Goal: Transaction & Acquisition: Purchase product/service

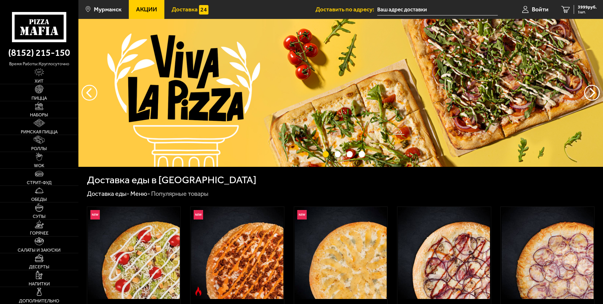
click at [187, 10] on span "Доставка" at bounding box center [185, 9] width 26 height 6
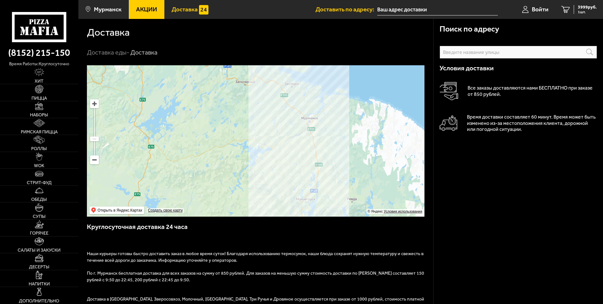
drag, startPoint x: 451, startPoint y: 256, endPoint x: 452, endPoint y: 247, distance: 8.6
click at [451, 256] on div "Поиск по адресу Информация по адресу Условия доставки Все заказы доставляются н…" at bounding box center [519, 238] width 170 height 438
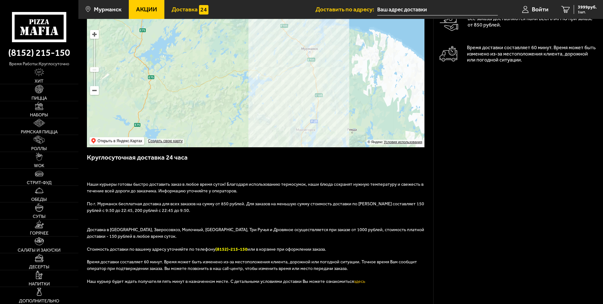
scroll to position [126, 0]
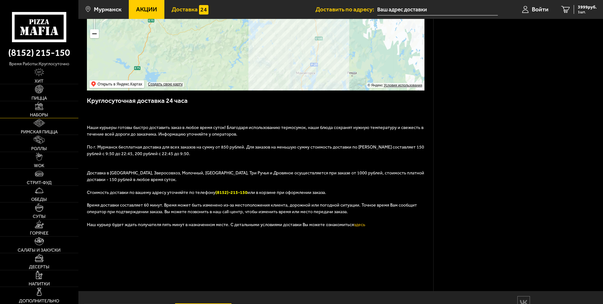
click at [37, 107] on img at bounding box center [39, 106] width 8 height 8
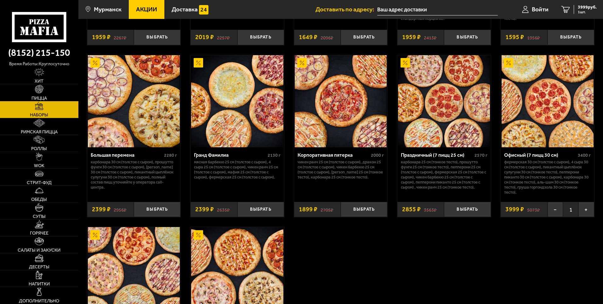
scroll to position [956, 0]
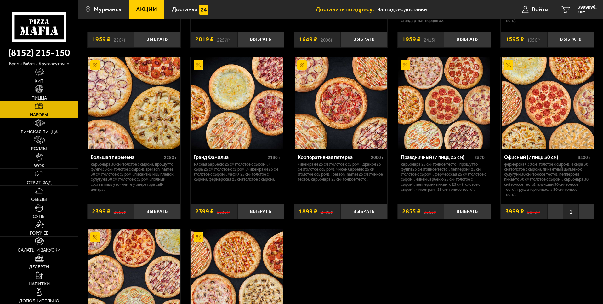
click at [565, 117] on img at bounding box center [548, 103] width 92 height 92
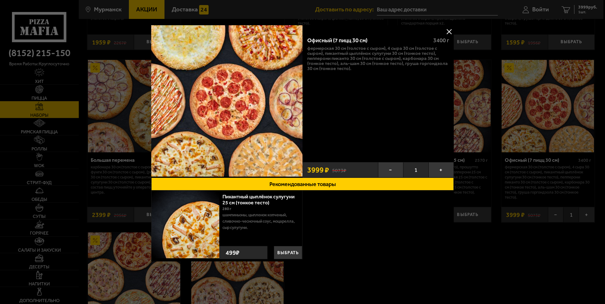
click at [450, 31] on button at bounding box center [448, 31] width 9 height 9
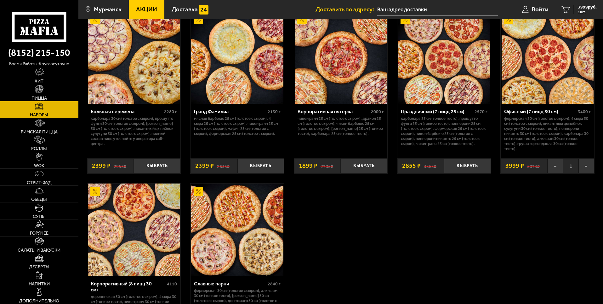
scroll to position [1051, 0]
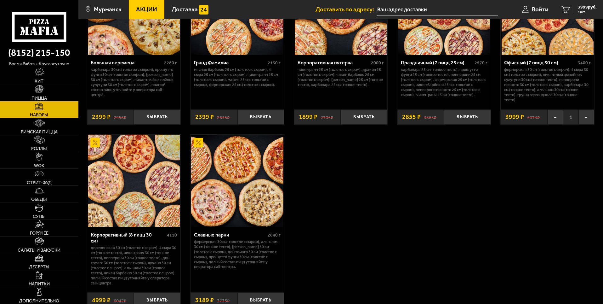
click at [149, 203] on img at bounding box center [134, 181] width 92 height 92
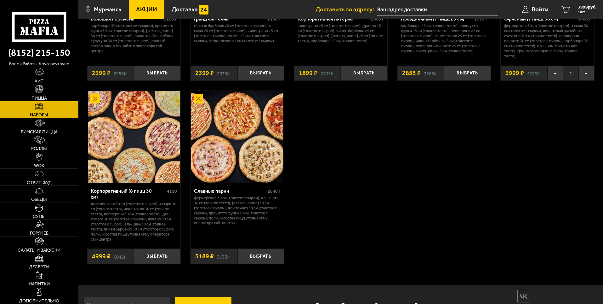
scroll to position [1114, 0]
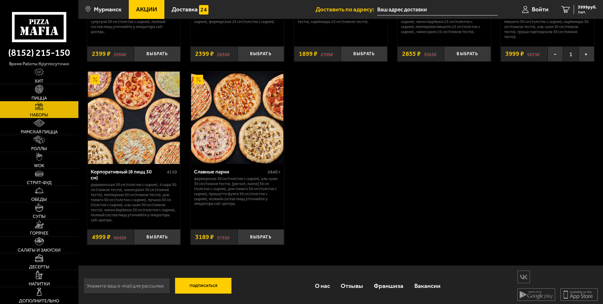
click at [41, 27] on use at bounding box center [40, 31] width 4 height 8
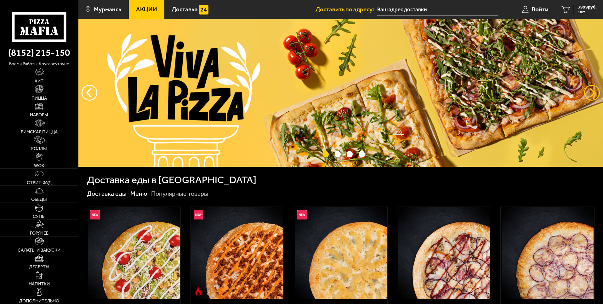
click at [592, 93] on button "предыдущий" at bounding box center [593, 93] width 16 height 16
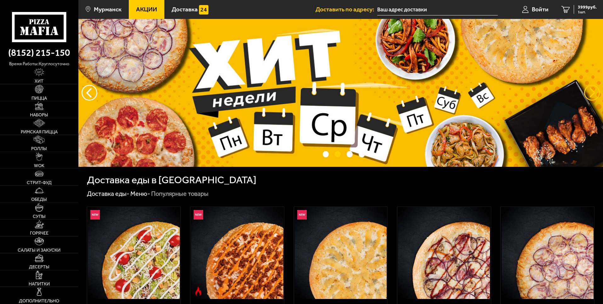
click at [592, 93] on button "предыдущий" at bounding box center [593, 93] width 16 height 16
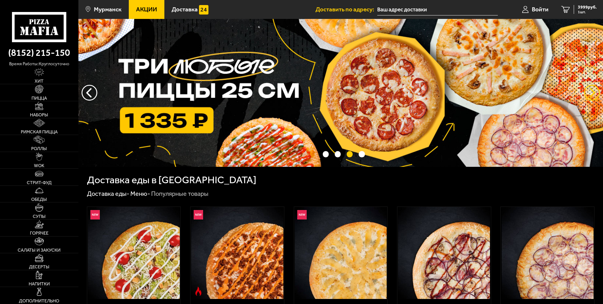
click at [592, 93] on button "предыдущий" at bounding box center [593, 93] width 16 height 16
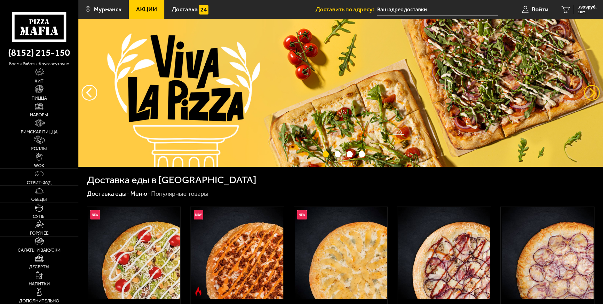
click at [591, 93] on button "предыдущий" at bounding box center [593, 93] width 16 height 16
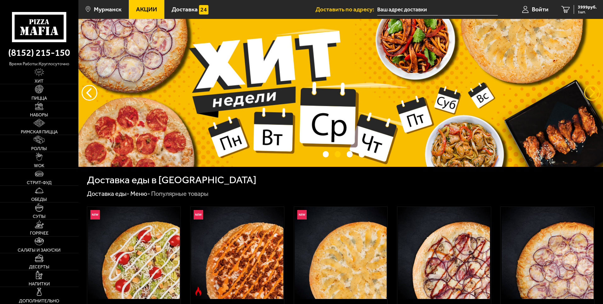
click at [591, 93] on button "предыдущий" at bounding box center [593, 93] width 16 height 16
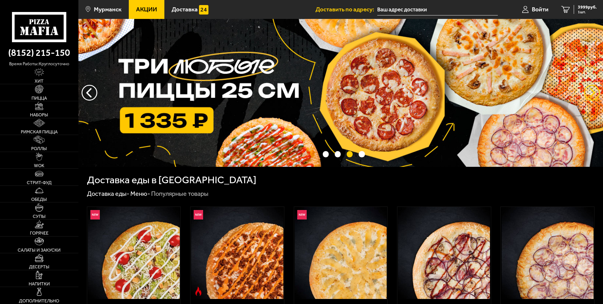
click at [591, 93] on button "предыдущий" at bounding box center [593, 93] width 16 height 16
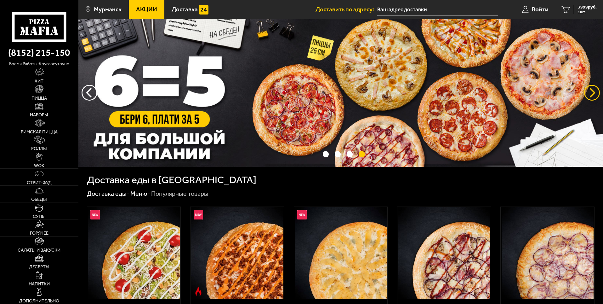
click at [591, 93] on button "предыдущий" at bounding box center [593, 93] width 16 height 16
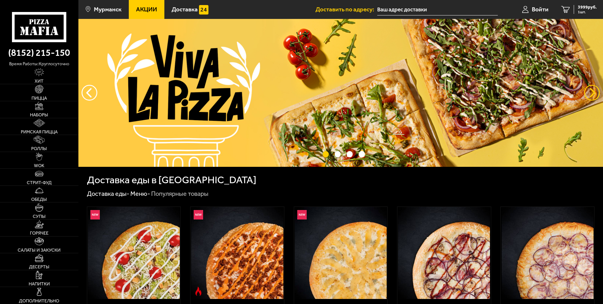
click at [591, 93] on button "предыдущий" at bounding box center [593, 93] width 16 height 16
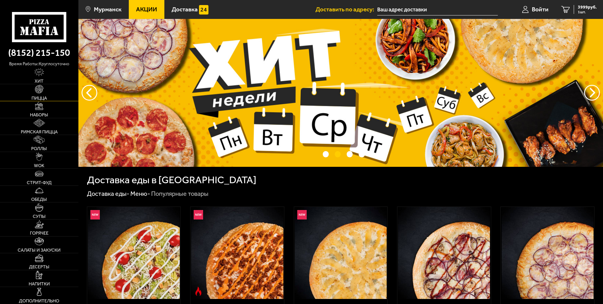
click at [37, 93] on img at bounding box center [39, 89] width 8 height 8
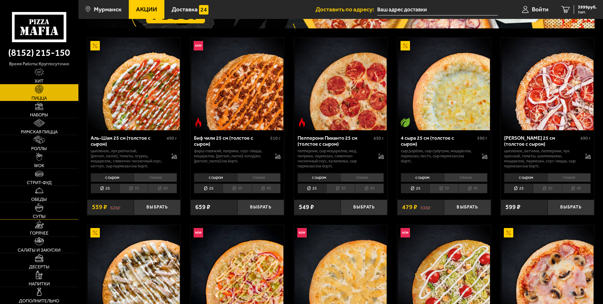
scroll to position [126, 0]
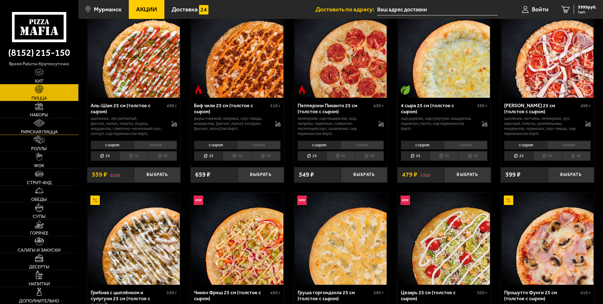
click at [46, 128] on link "Римская пицца" at bounding box center [39, 126] width 78 height 17
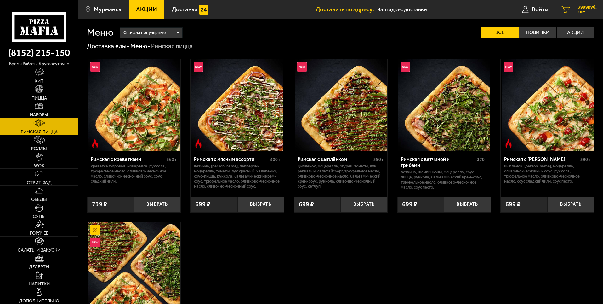
click at [584, 9] on span "3999 руб." at bounding box center [587, 7] width 19 height 4
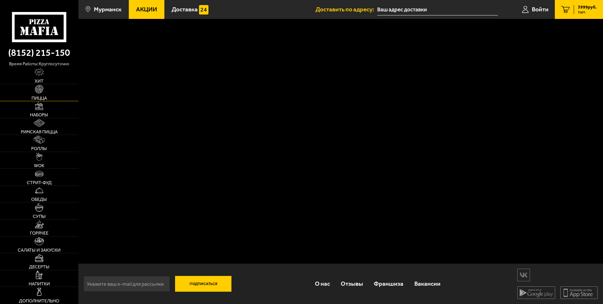
click at [42, 92] on img at bounding box center [39, 89] width 8 height 8
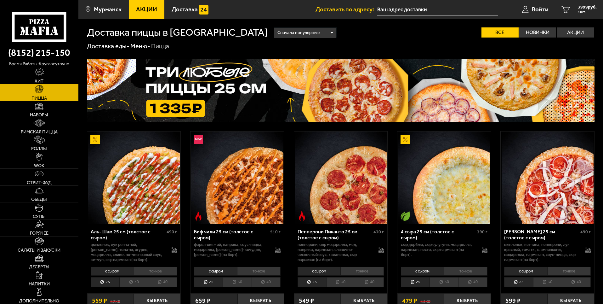
drag, startPoint x: 40, startPoint y: 107, endPoint x: 78, endPoint y: 120, distance: 40.5
click at [39, 107] on img at bounding box center [39, 106] width 8 height 8
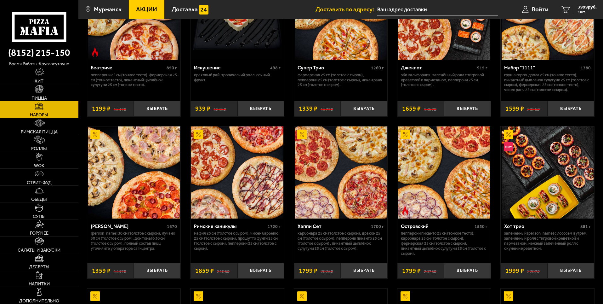
scroll to position [567, 0]
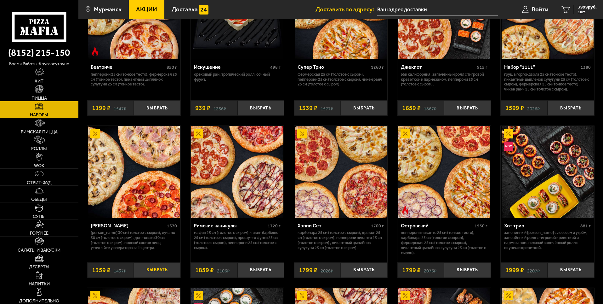
click at [157, 270] on button "Выбрать" at bounding box center [157, 269] width 47 height 15
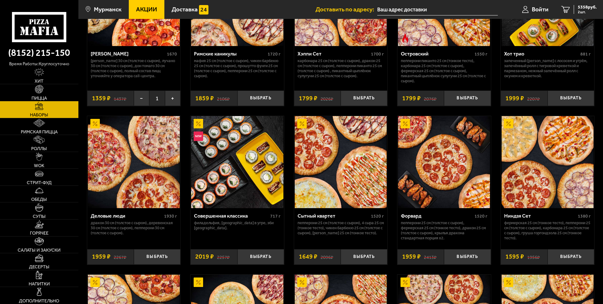
scroll to position [756, 0]
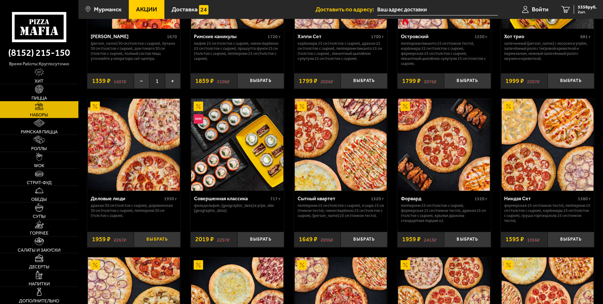
click at [153, 239] on button "Выбрать" at bounding box center [157, 239] width 47 height 15
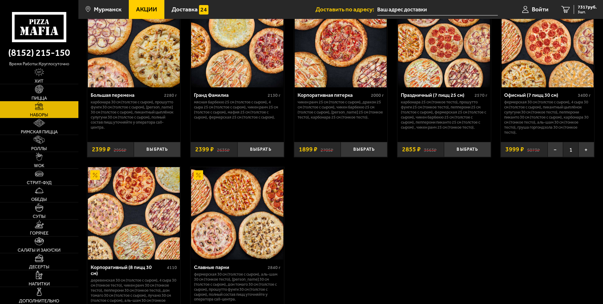
scroll to position [1008, 0]
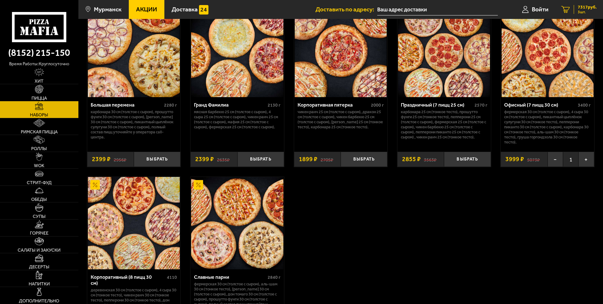
drag, startPoint x: 578, startPoint y: 7, endPoint x: 569, endPoint y: 14, distance: 11.4
click at [578, 7] on span "7317 руб." at bounding box center [587, 7] width 19 height 4
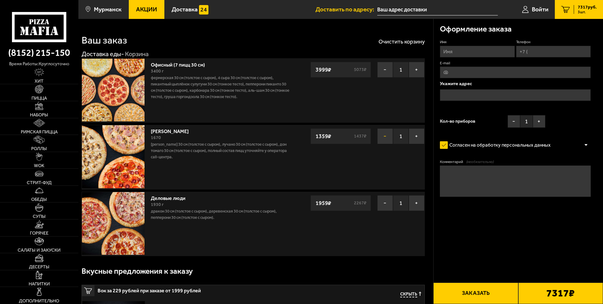
click at [385, 135] on button "−" at bounding box center [385, 136] width 16 height 16
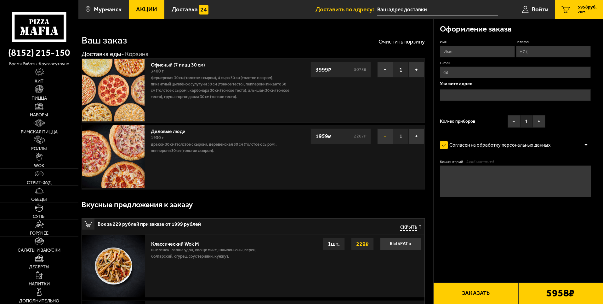
click at [383, 136] on button "−" at bounding box center [385, 136] width 16 height 16
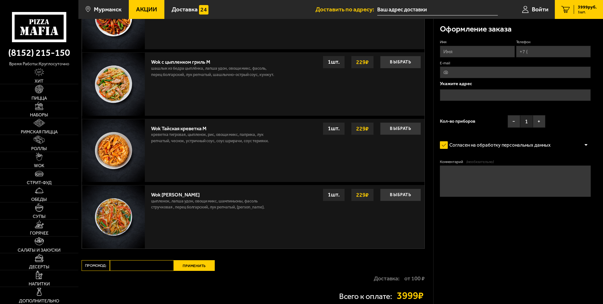
scroll to position [378, 0]
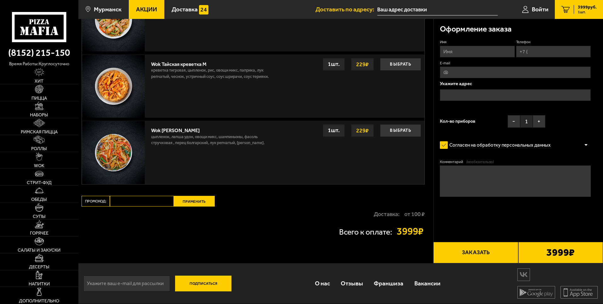
click at [138, 202] on input "Промокод:" at bounding box center [142, 201] width 64 height 11
paste input "START14"
type input "START14"
click at [196, 201] on button "Применить" at bounding box center [194, 201] width 41 height 11
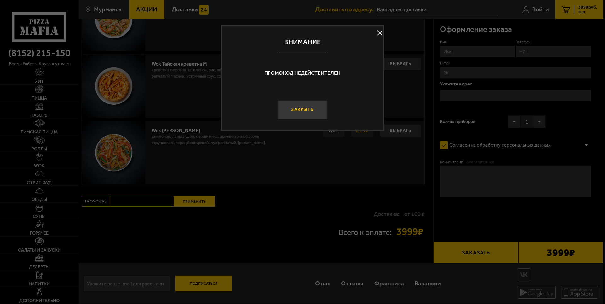
click at [291, 113] on button "Закрыть" at bounding box center [302, 109] width 50 height 19
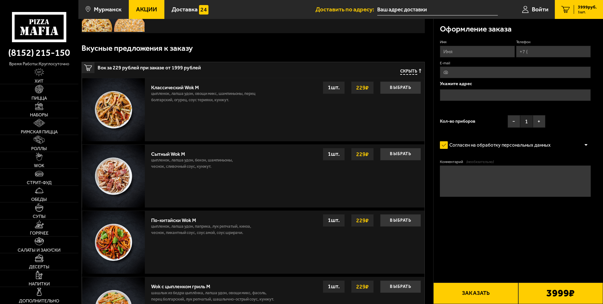
scroll to position [0, 0]
